Goal: Navigation & Orientation: Find specific page/section

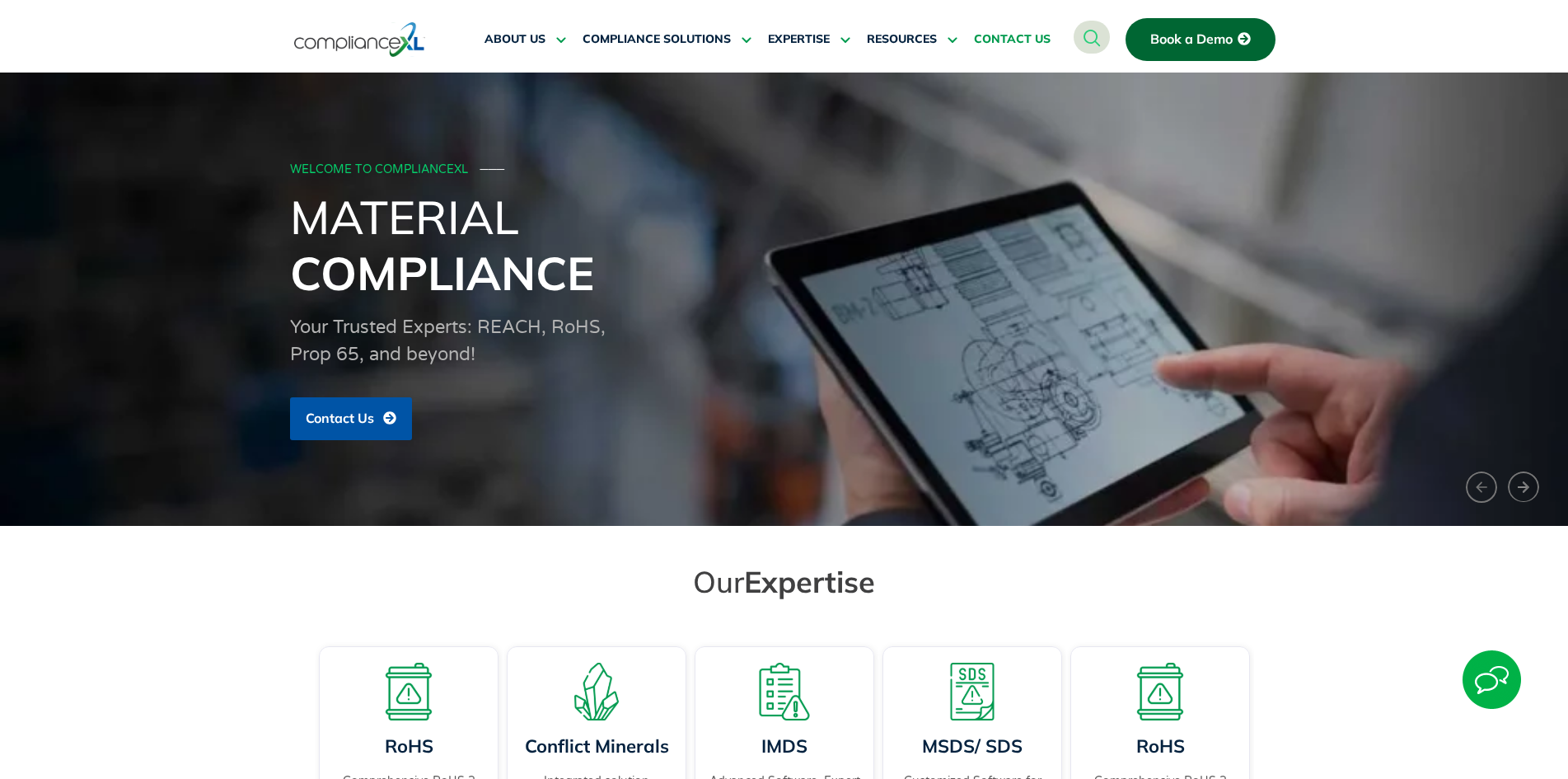
click at [990, 41] on span "CONTACT US" at bounding box center [1012, 39] width 76 height 15
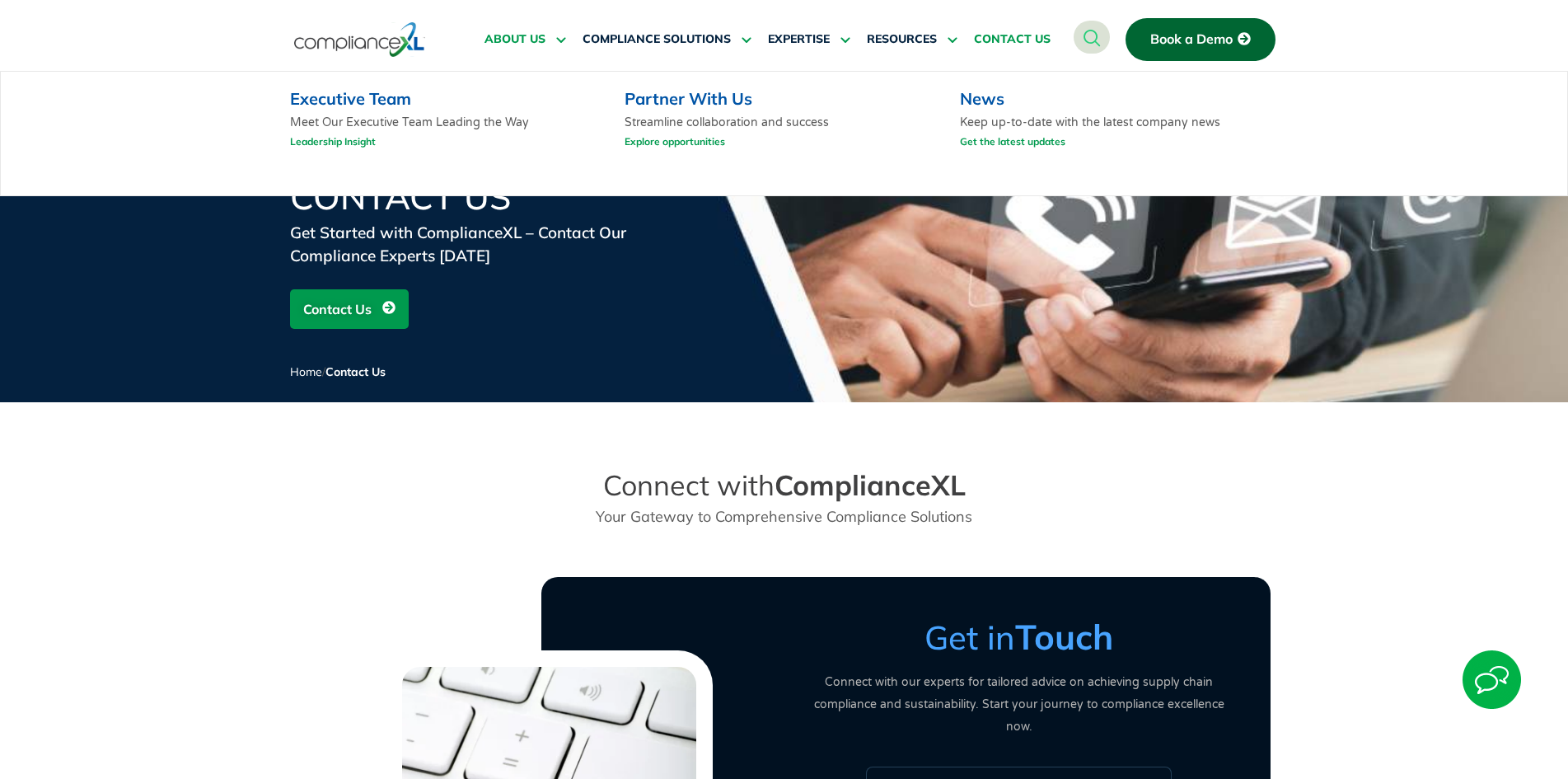
click at [523, 35] on span "ABOUT US" at bounding box center [514, 39] width 60 height 15
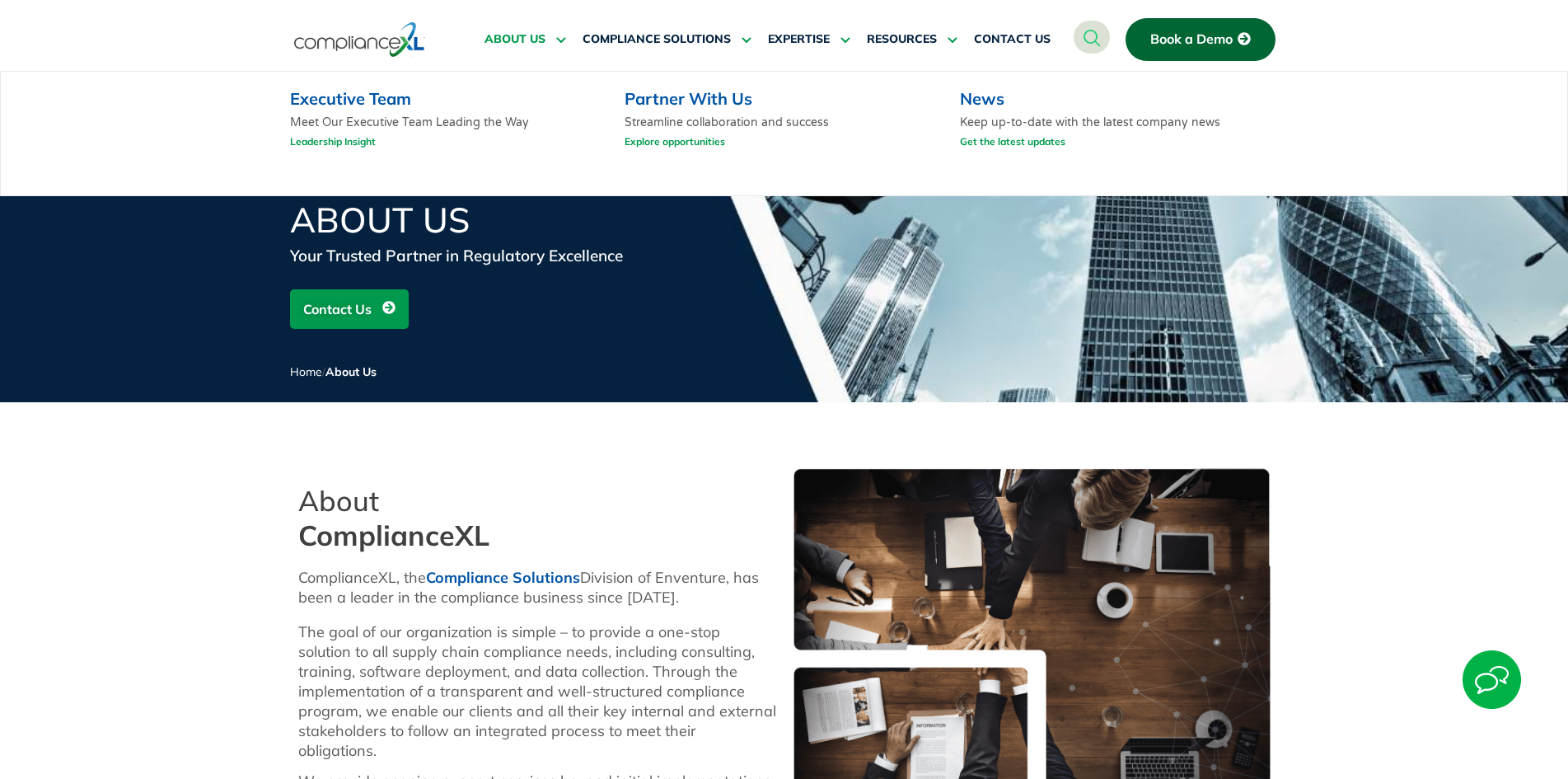
click at [394, 95] on link "Executive Team" at bounding box center [350, 98] width 121 height 21
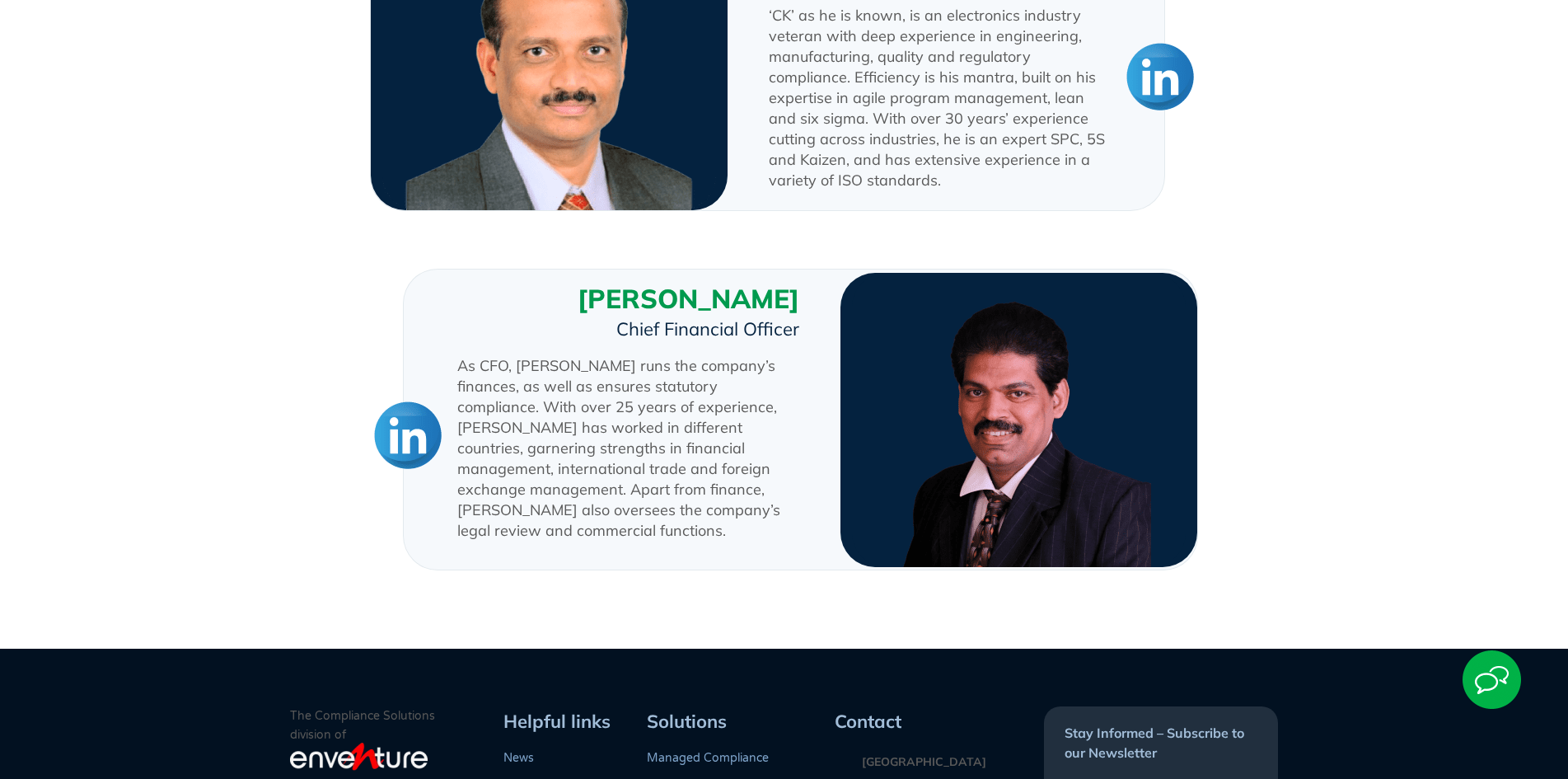
scroll to position [1979, 0]
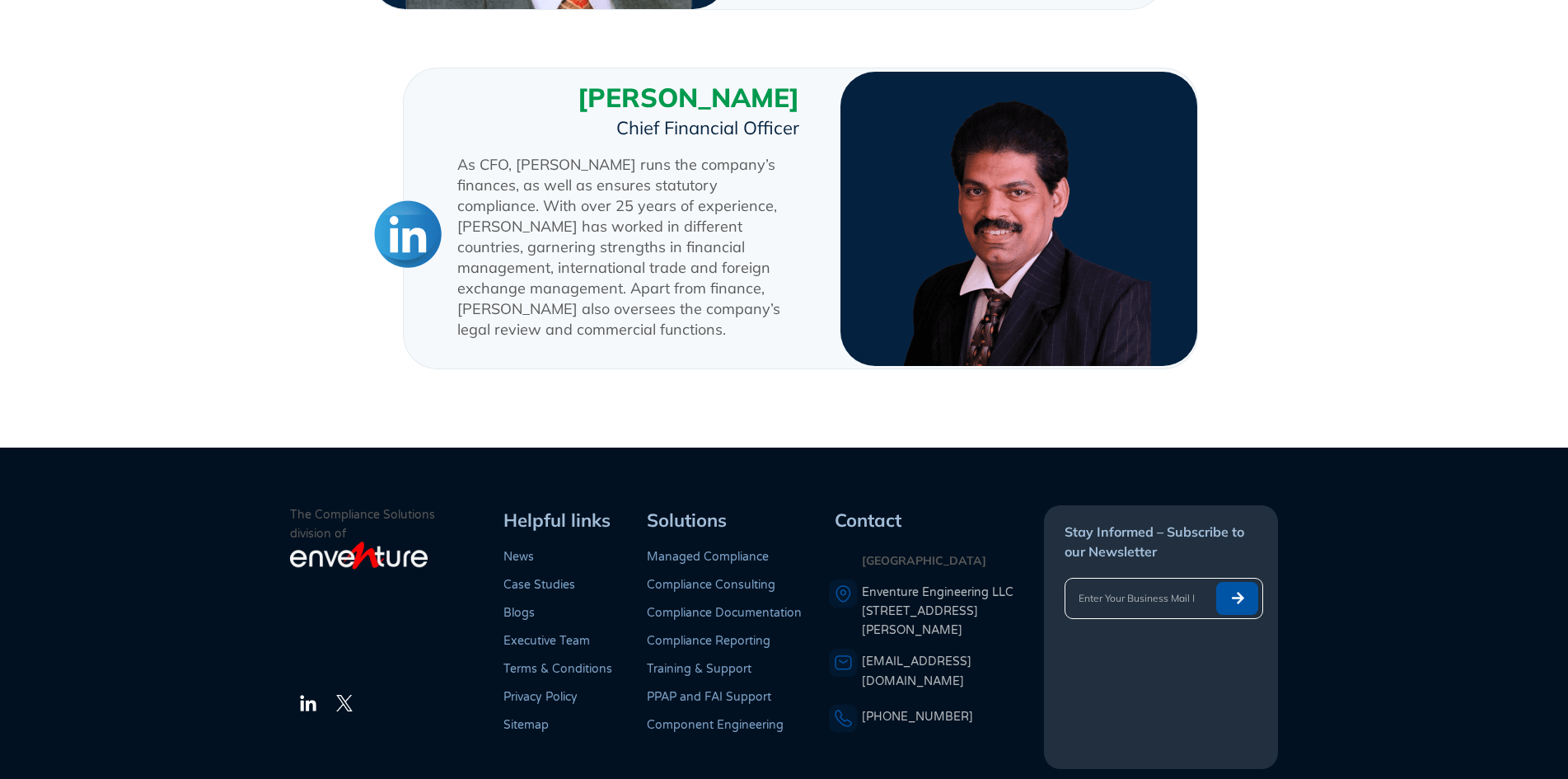
click at [694, 717] on link "Component Engineering" at bounding box center [715, 724] width 137 height 14
